Goal: Task Accomplishment & Management: Use online tool/utility

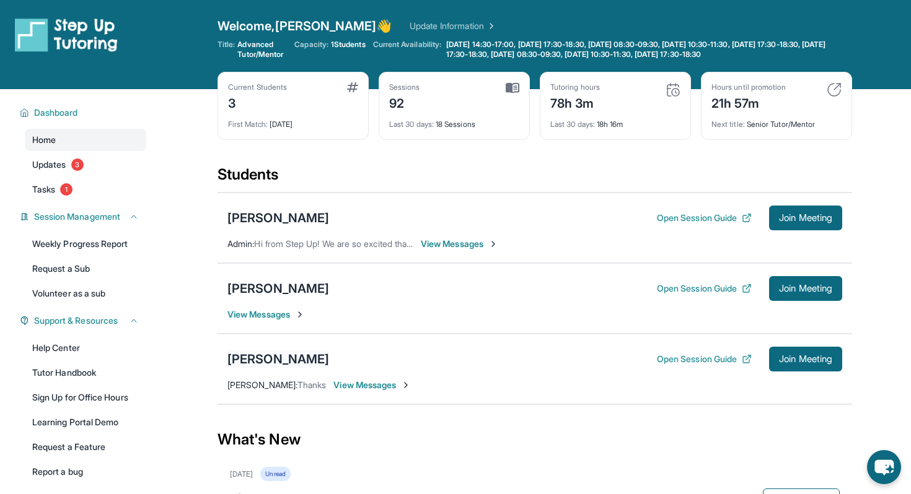
click at [281, 355] on div "[PERSON_NAME]" at bounding box center [278, 359] width 102 height 17
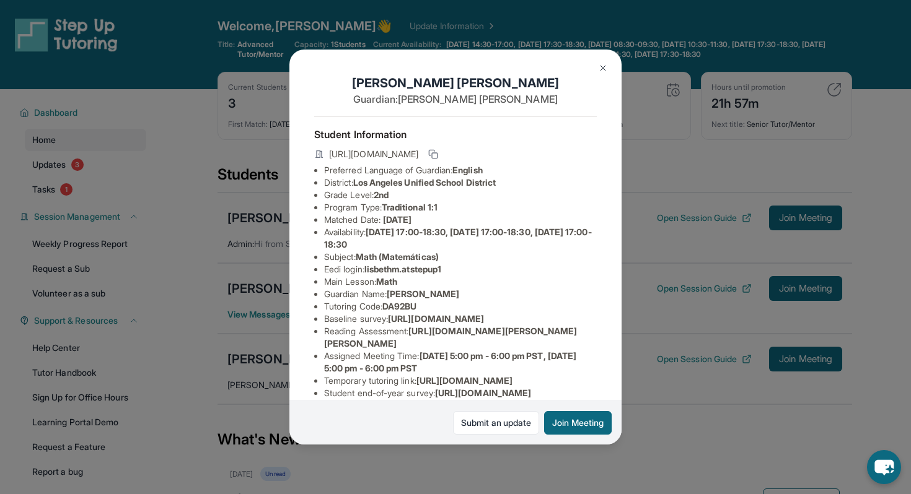
click at [609, 74] on button at bounding box center [602, 68] width 25 height 25
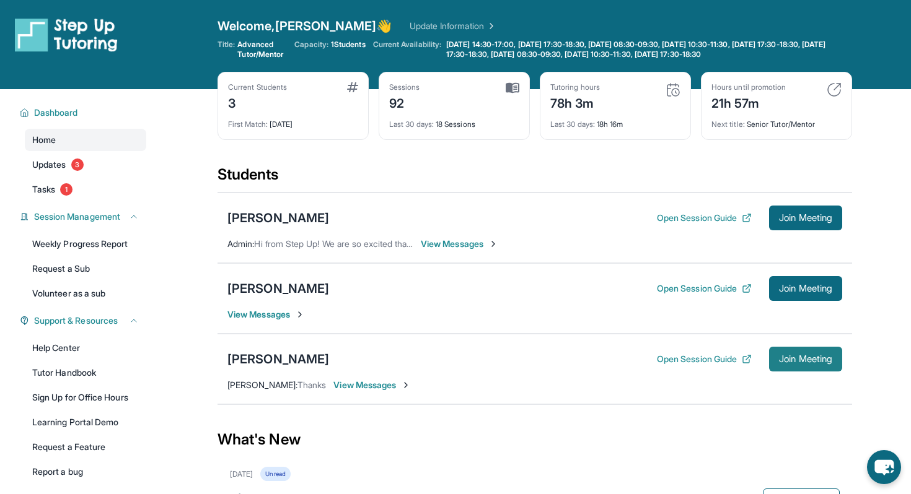
click at [819, 352] on button "Join Meeting" at bounding box center [805, 359] width 73 height 25
